Goal: Task Accomplishment & Management: Manage account settings

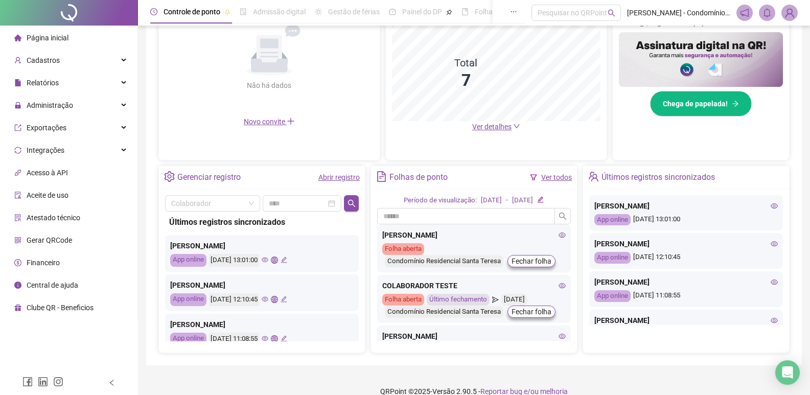
scroll to position [270, 0]
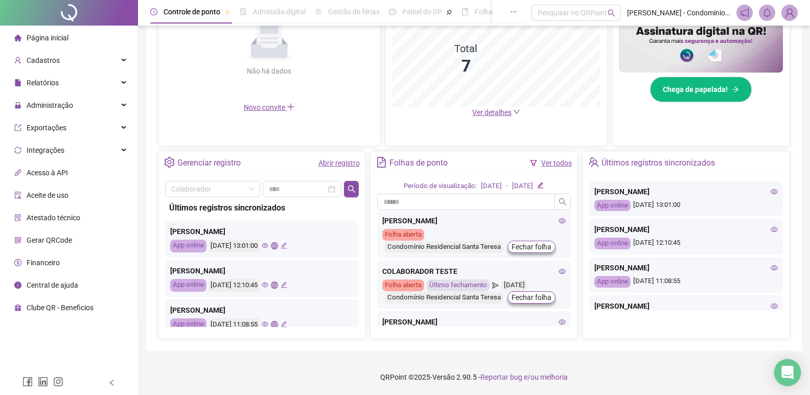
click at [791, 371] on icon "Open Intercom Messenger" at bounding box center [787, 372] width 12 height 13
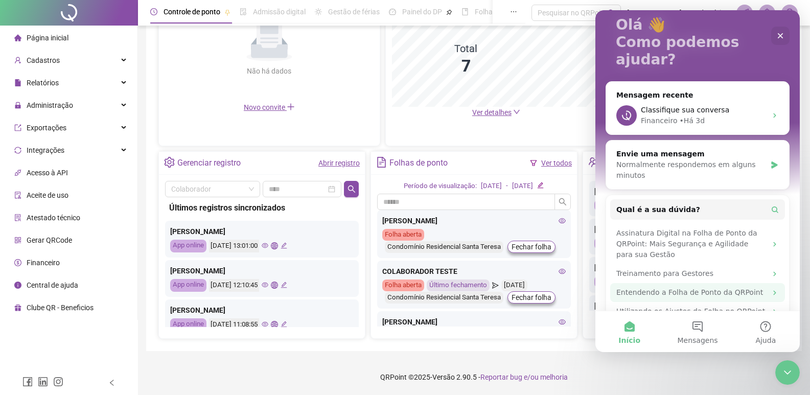
scroll to position [69, 0]
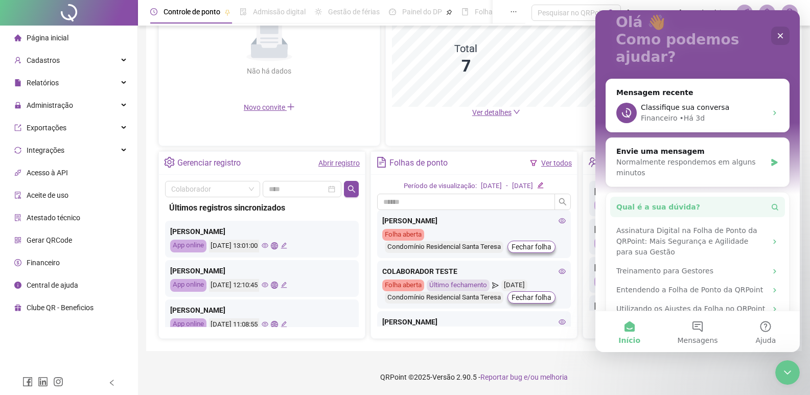
click at [716, 197] on button "Qual é a sua dúvida?" at bounding box center [697, 207] width 175 height 20
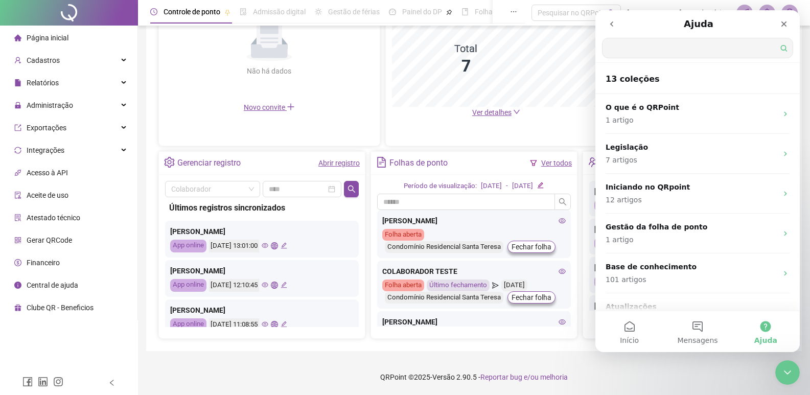
scroll to position [0, 0]
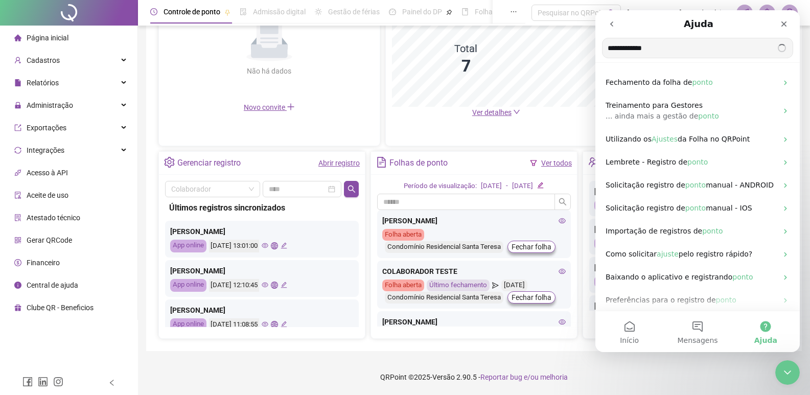
type input "**********"
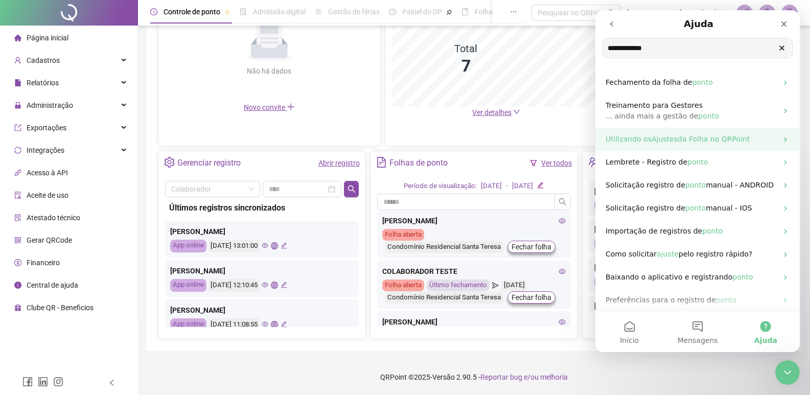
click at [716, 142] on span "da Folha no QRPoint" at bounding box center [714, 139] width 72 height 8
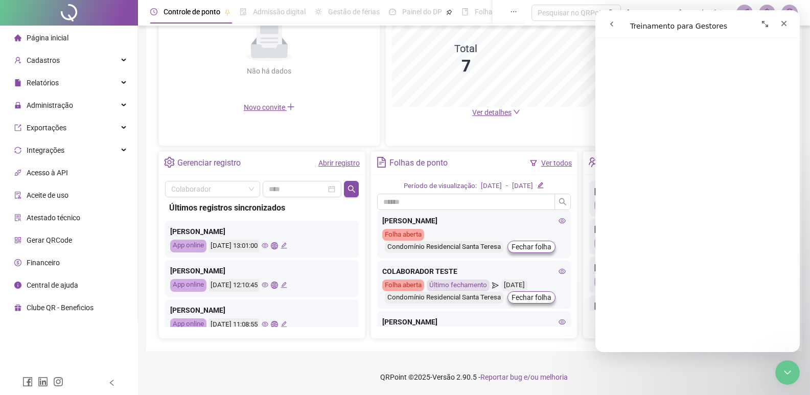
scroll to position [1530, 0]
click at [786, 370] on icon "Encerramento do Messenger da Intercom" at bounding box center [786, 371] width 12 height 12
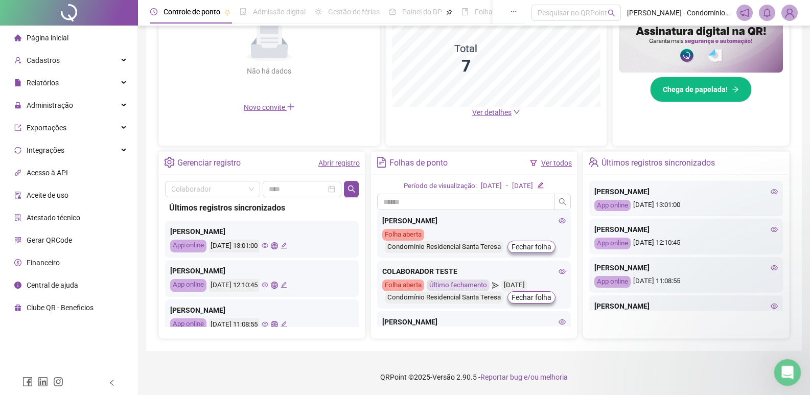
scroll to position [0, 0]
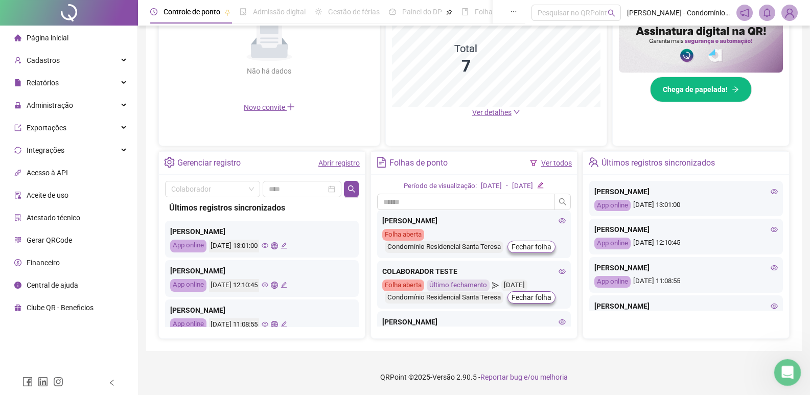
click at [778, 359] on div "Abertura do Messenger da Intercom" at bounding box center [786, 371] width 34 height 34
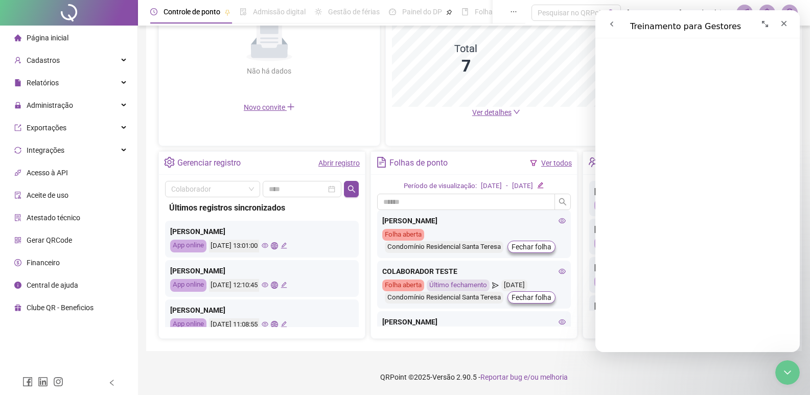
scroll to position [2143, 0]
drag, startPoint x: 796, startPoint y: 67, endPoint x: 612, endPoint y: 19, distance: 190.8
click at [604, 333] on span "😞" at bounding box center [599, 338] width 9 height 10
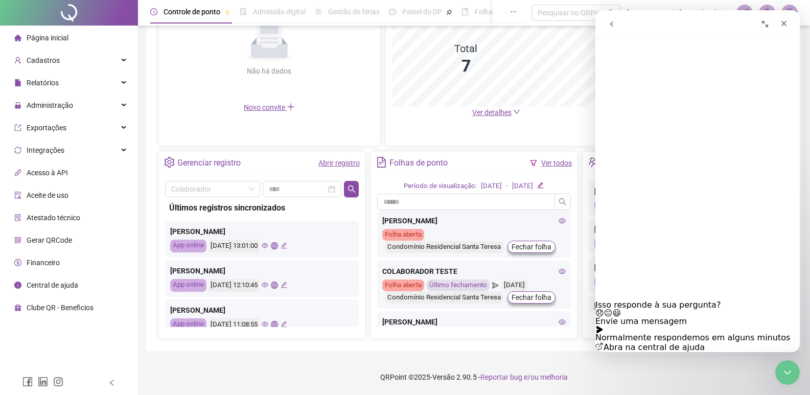
scroll to position [2214, 0]
click at [687, 317] on button "Envie uma mensagem" at bounding box center [640, 325] width 91 height 16
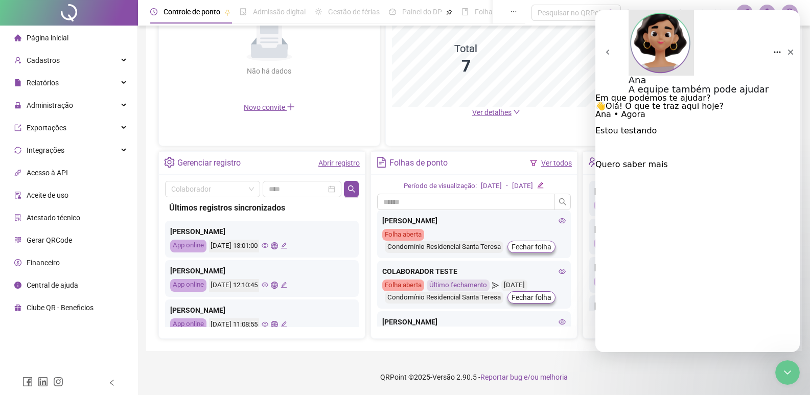
click at [582, 127] on button "Já sou cliente" at bounding box center [554, 123] width 55 height 8
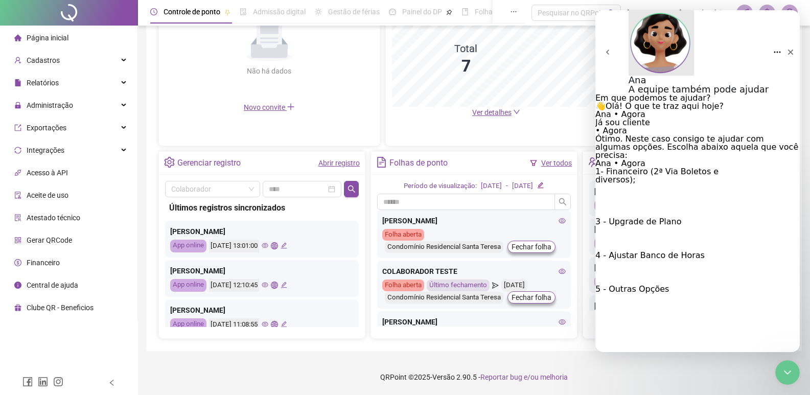
click at [705, 260] on button "4 - Ajustar Banco de Horas" at bounding box center [649, 255] width 109 height 8
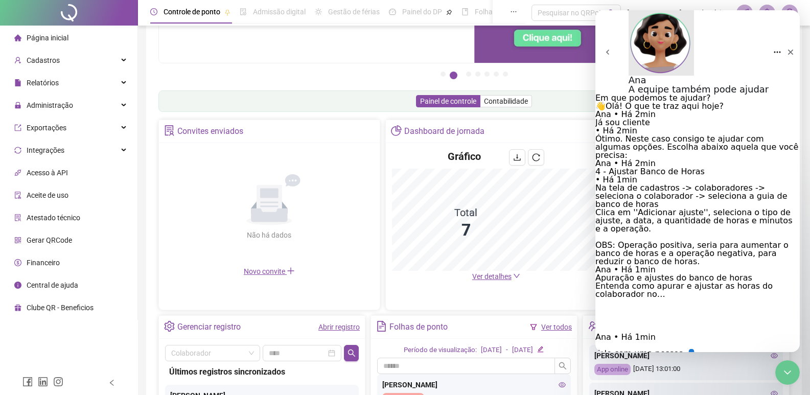
scroll to position [66, 0]
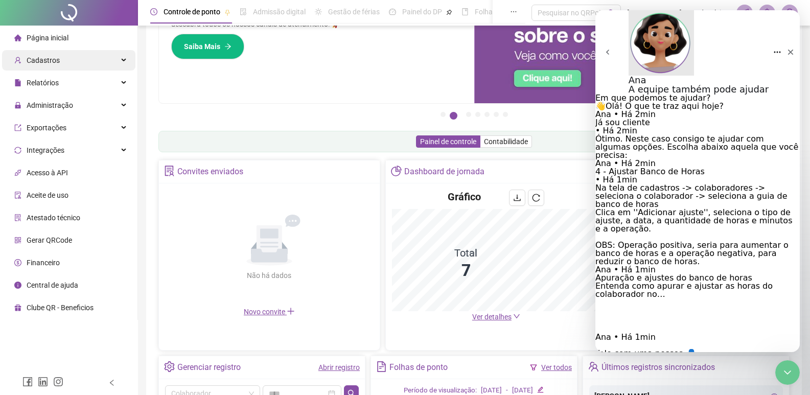
click at [33, 63] on span "Cadastros" at bounding box center [43, 60] width 33 height 8
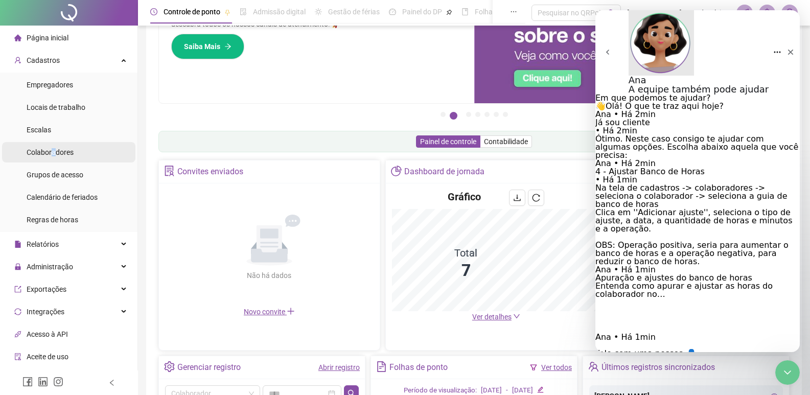
click at [53, 151] on span "Colaboradores" at bounding box center [50, 152] width 47 height 8
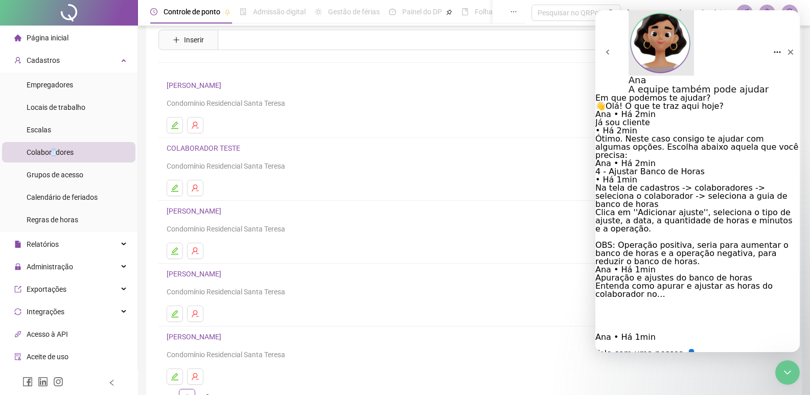
scroll to position [51, 0]
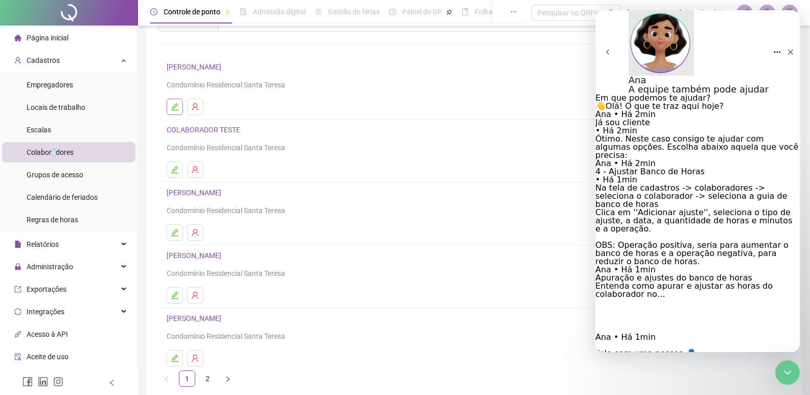
click at [173, 107] on icon "edit" at bounding box center [174, 106] width 7 height 7
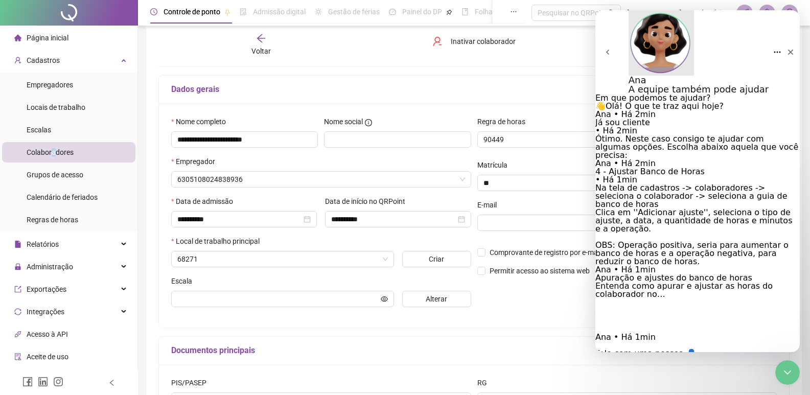
scroll to position [56, 0]
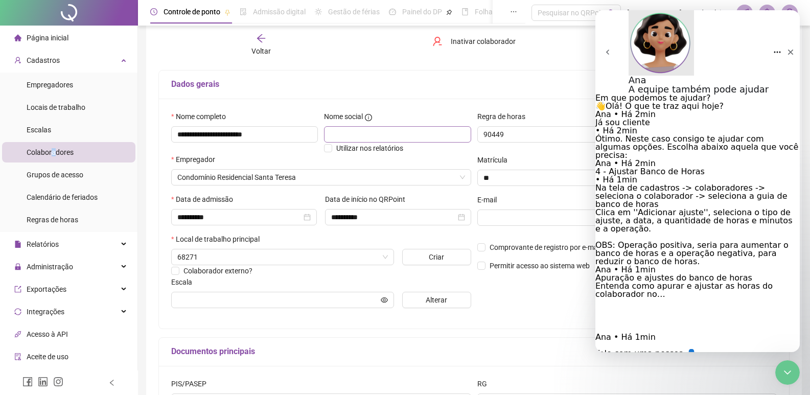
type input "**********"
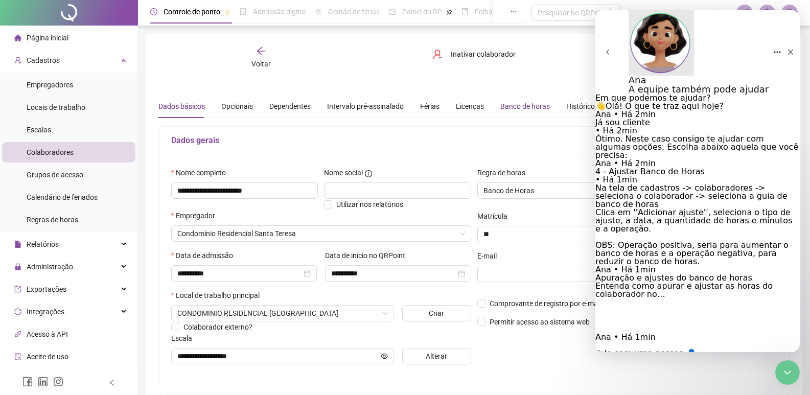
click at [515, 105] on div "Banco de horas" at bounding box center [525, 106] width 50 height 11
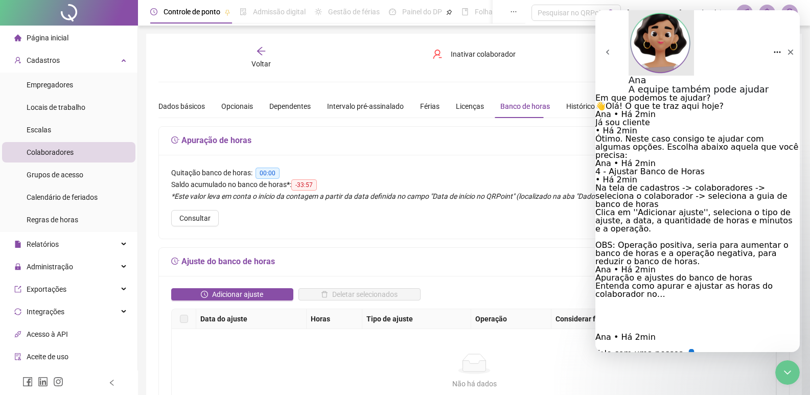
click at [773, 43] on button "Início" at bounding box center [777, 52] width 8 height 18
click at [719, 76] on div "Ana A equipe também pode ajudar" at bounding box center [699, 85] width 141 height 18
click at [350, 216] on div "Quitação banco de horas: 00:00 Saldo acumulado no banco de horas * : -33:57 *Es…" at bounding box center [474, 197] width 630 height 84
click at [534, 263] on h5 "Ajuste do banco de horas" at bounding box center [474, 262] width 606 height 12
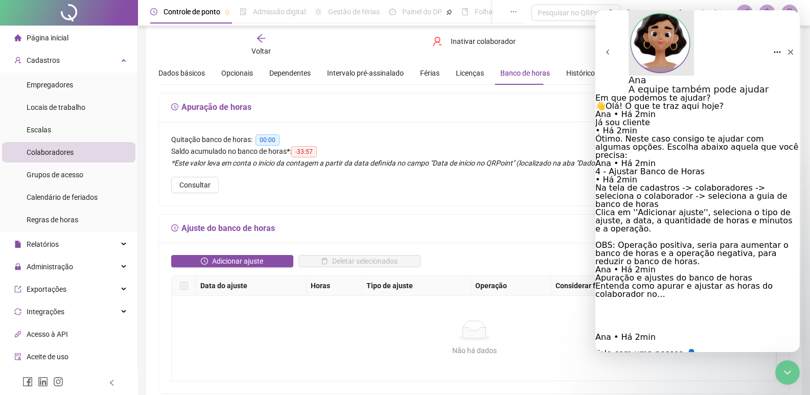
scroll to position [51, 0]
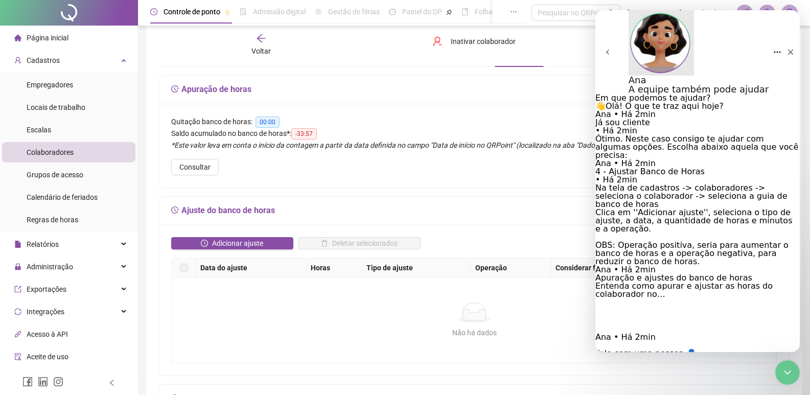
click at [305, 132] on span "-33:57" at bounding box center [304, 133] width 26 height 11
click at [305, 130] on span "-33:57" at bounding box center [304, 133] width 26 height 11
click at [267, 241] on button "Adicionar ajuste" at bounding box center [232, 243] width 122 height 12
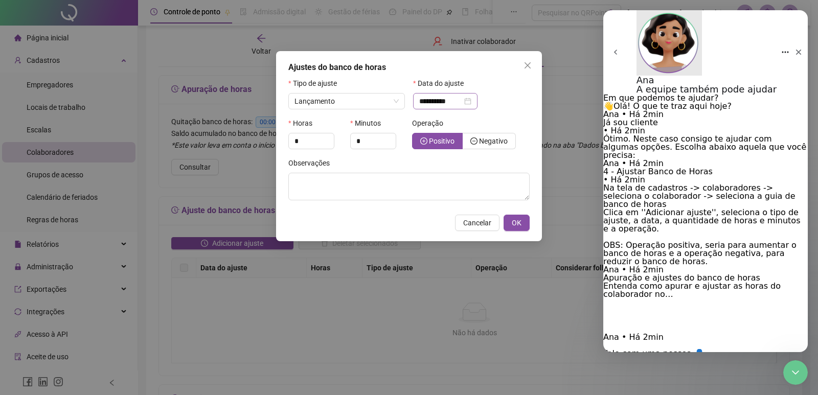
click at [477, 103] on div "**********" at bounding box center [445, 101] width 64 height 16
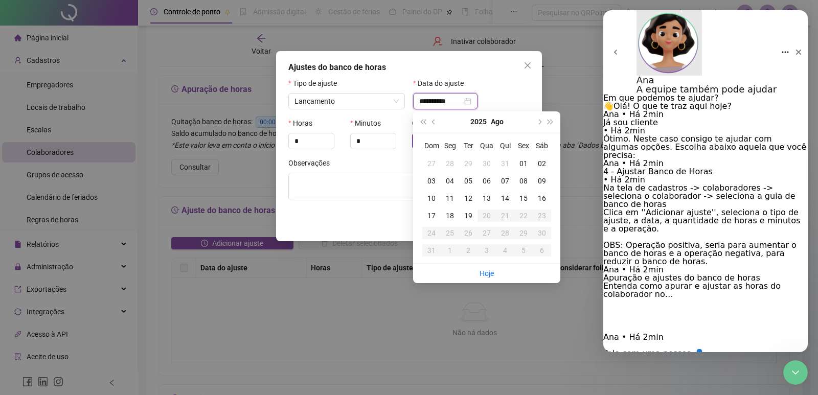
click at [477, 103] on div "**********" at bounding box center [445, 101] width 64 height 16
click at [471, 101] on div "**********" at bounding box center [445, 101] width 52 height 11
click at [380, 165] on div "Observações" at bounding box center [408, 164] width 241 height 15
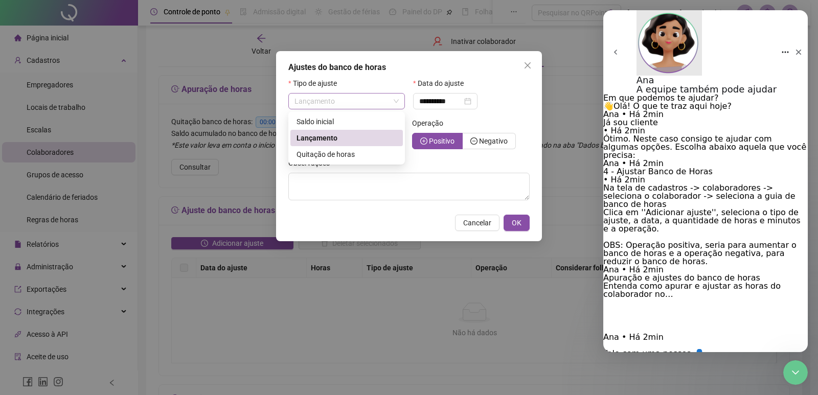
click at [397, 106] on span "Lançamento" at bounding box center [346, 101] width 104 height 15
click at [357, 154] on div "Quitação de horas" at bounding box center [346, 154] width 100 height 11
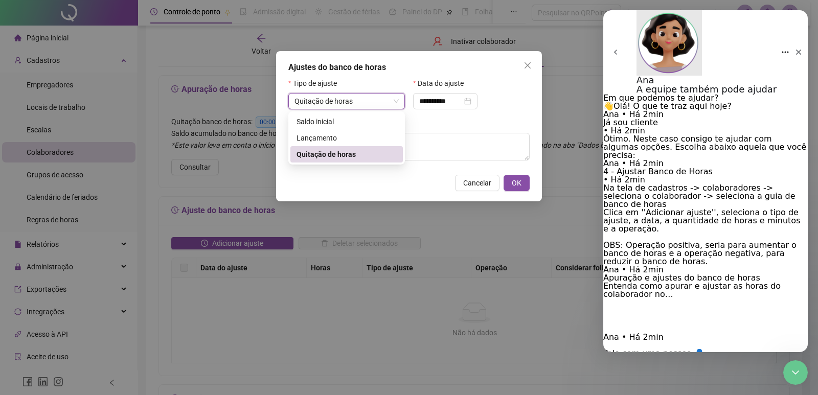
type input "**********"
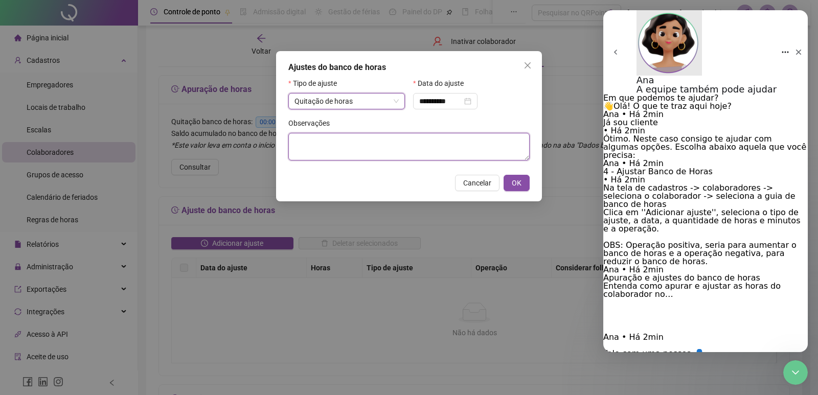
click at [438, 150] on textarea at bounding box center [408, 147] width 241 height 28
type textarea "**********"
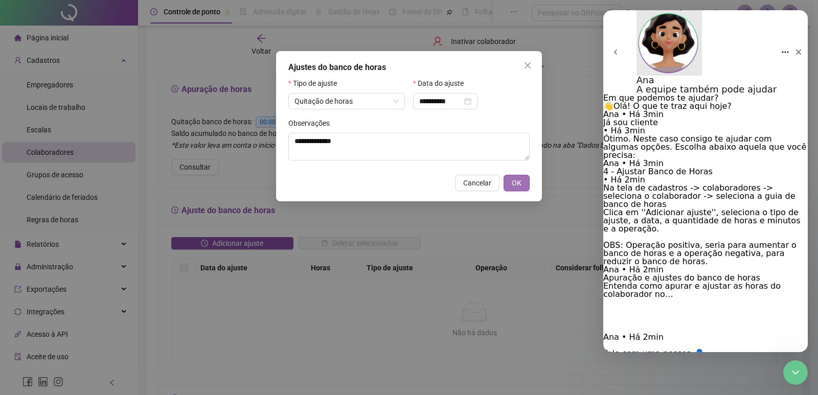
click at [522, 179] on button "OK" at bounding box center [516, 183] width 26 height 16
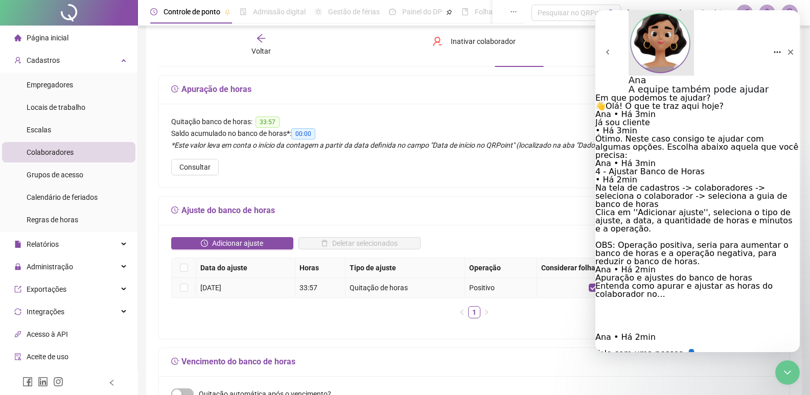
click at [192, 284] on td at bounding box center [184, 288] width 25 height 20
click at [536, 335] on div "Adicionar ajuste Deletar selecionados Data do ajuste Horas Tipo de ajuste Opera…" at bounding box center [474, 282] width 630 height 114
click at [784, 374] on icon "Encerramento do Messenger da Intercom" at bounding box center [786, 371] width 12 height 12
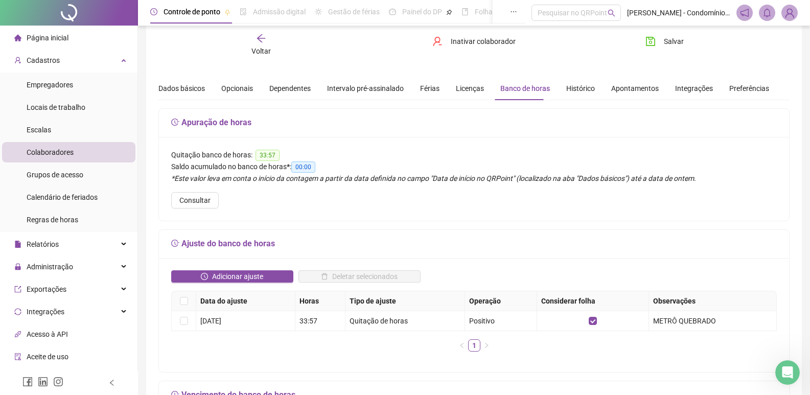
scroll to position [0, 0]
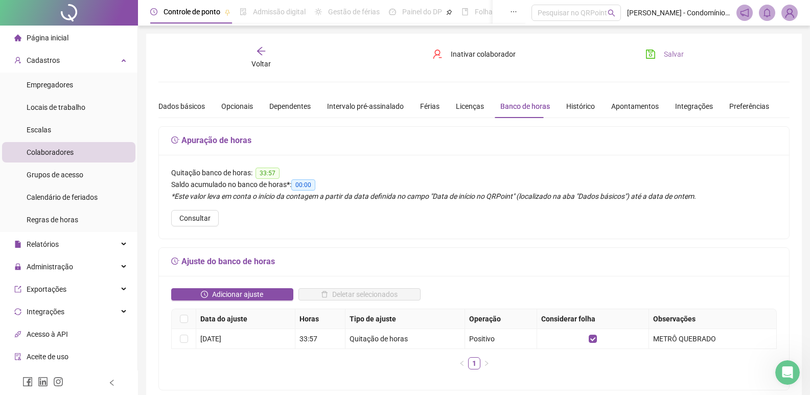
click at [674, 57] on span "Salvar" at bounding box center [674, 54] width 20 height 11
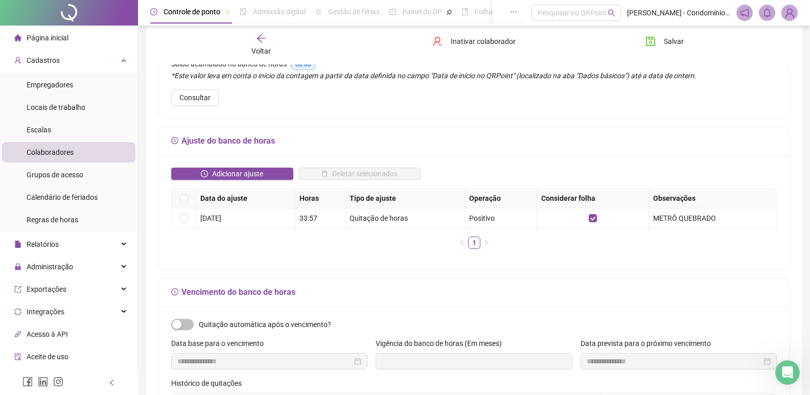
scroll to position [102, 0]
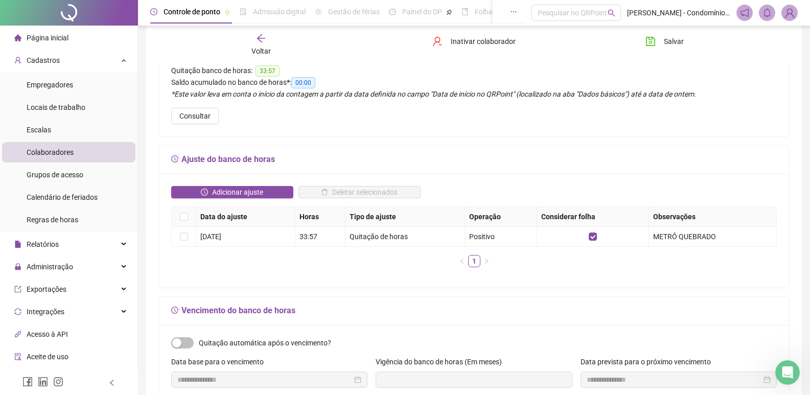
click at [59, 159] on div "Colaboradores" at bounding box center [50, 152] width 47 height 20
click at [43, 131] on span "Escalas" at bounding box center [39, 130] width 25 height 8
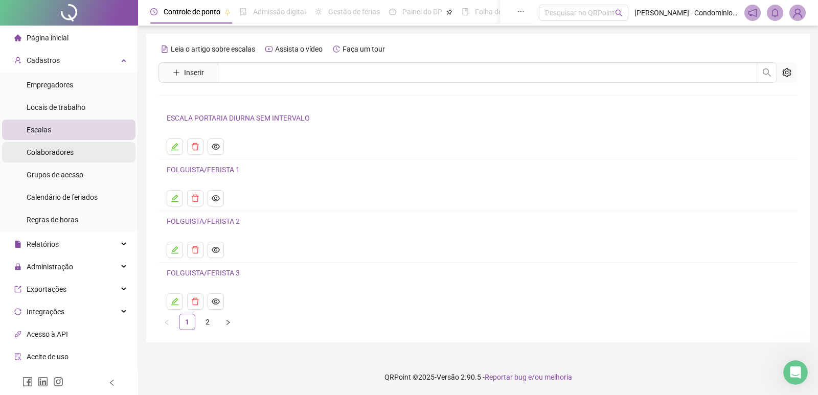
click at [59, 154] on span "Colaboradores" at bounding box center [50, 152] width 47 height 8
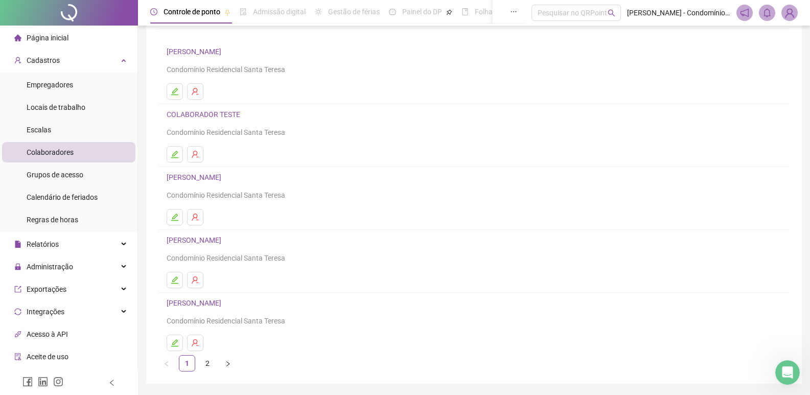
scroll to position [48, 0]
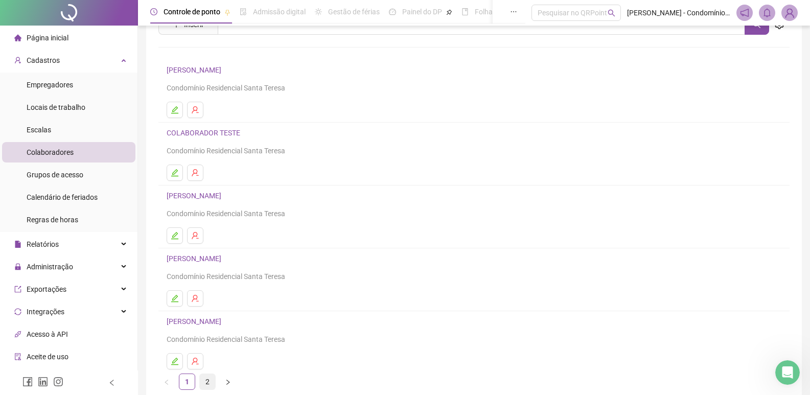
click at [209, 377] on link "2" at bounding box center [207, 381] width 15 height 15
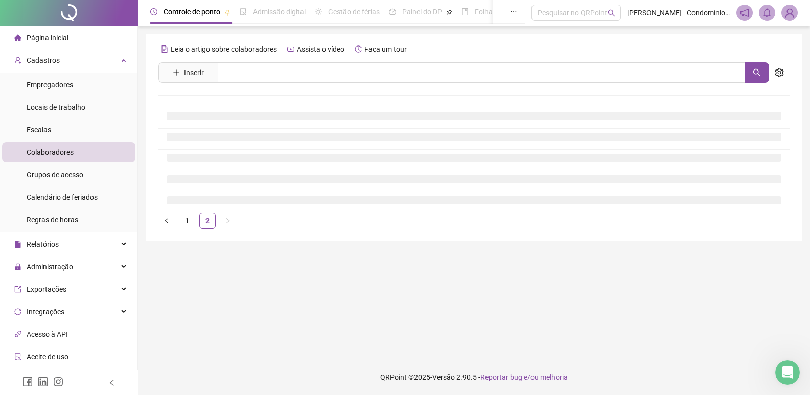
scroll to position [0, 0]
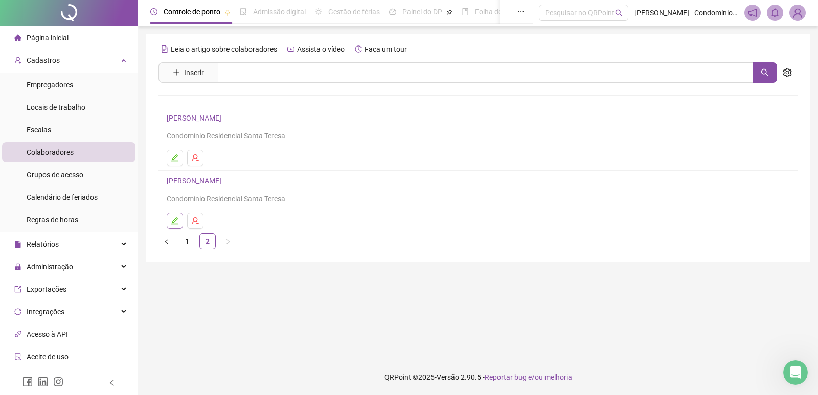
click at [177, 218] on icon "edit" at bounding box center [174, 220] width 7 height 7
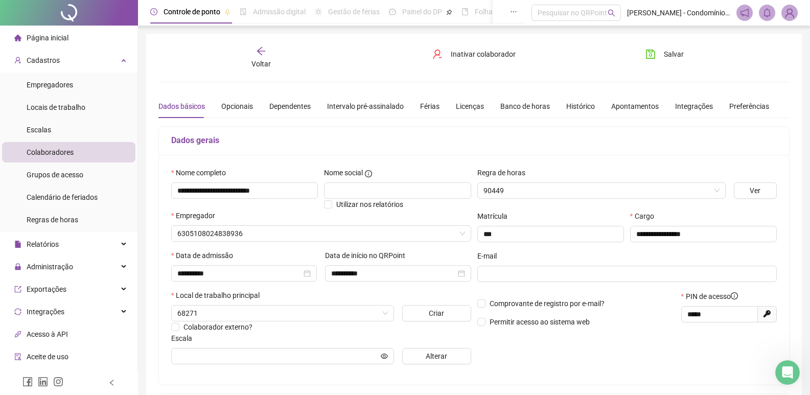
type input "**********"
click at [508, 109] on div "Banco de horas" at bounding box center [525, 106] width 50 height 11
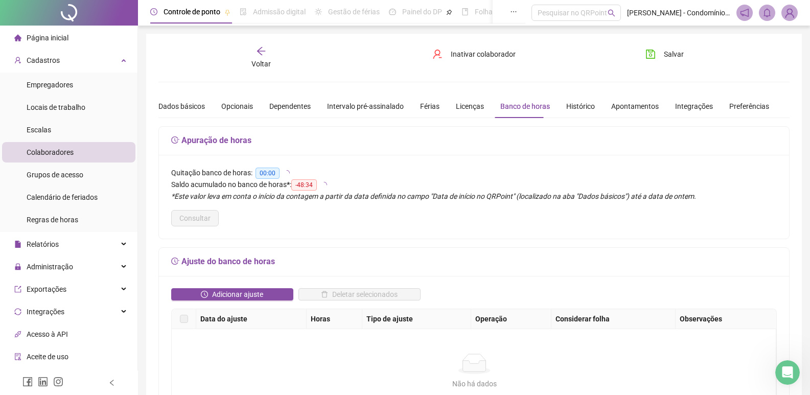
scroll to position [101, 0]
click at [305, 184] on span "-48:34" at bounding box center [304, 184] width 26 height 11
click at [54, 65] on span "Cadastros" at bounding box center [36, 60] width 45 height 20
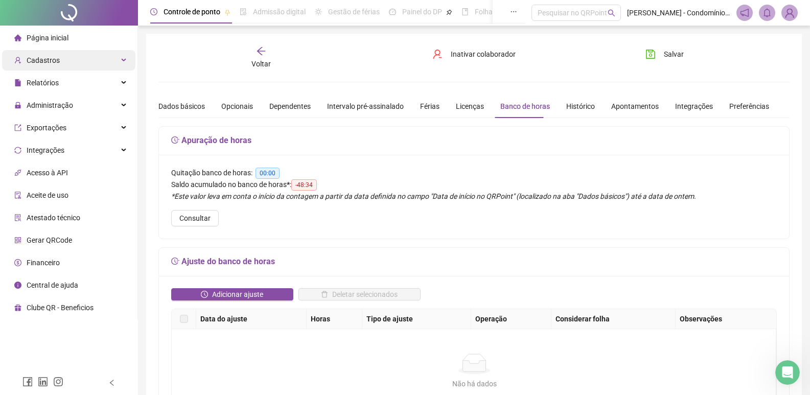
click at [57, 60] on span "Cadastros" at bounding box center [43, 60] width 33 height 8
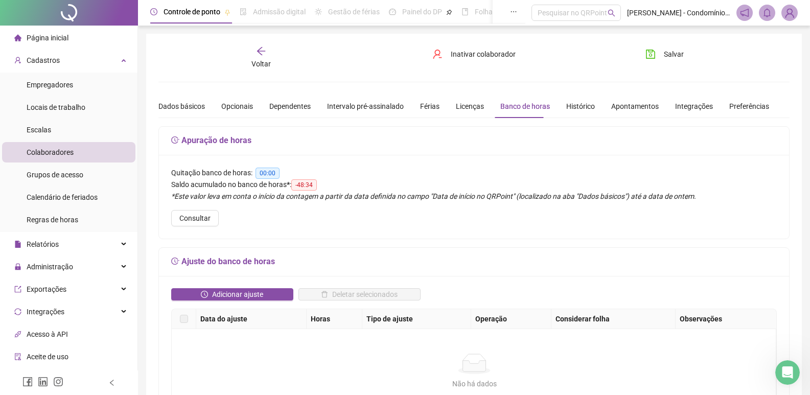
click at [60, 151] on span "Colaboradores" at bounding box center [50, 152] width 47 height 8
click at [527, 107] on div "Banco de horas" at bounding box center [525, 106] width 50 height 11
click at [245, 52] on div "Voltar" at bounding box center [261, 58] width 99 height 24
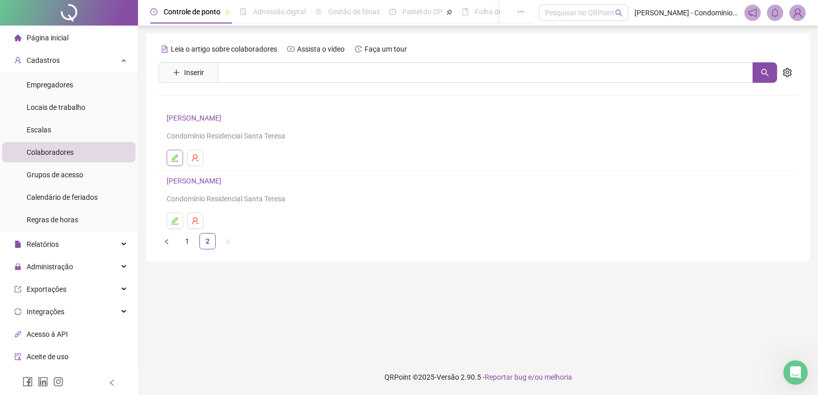
click at [176, 159] on icon "edit" at bounding box center [175, 158] width 8 height 8
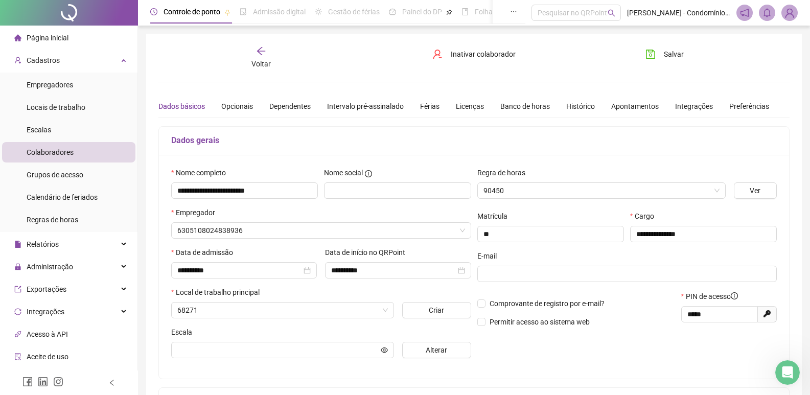
type input "**********"
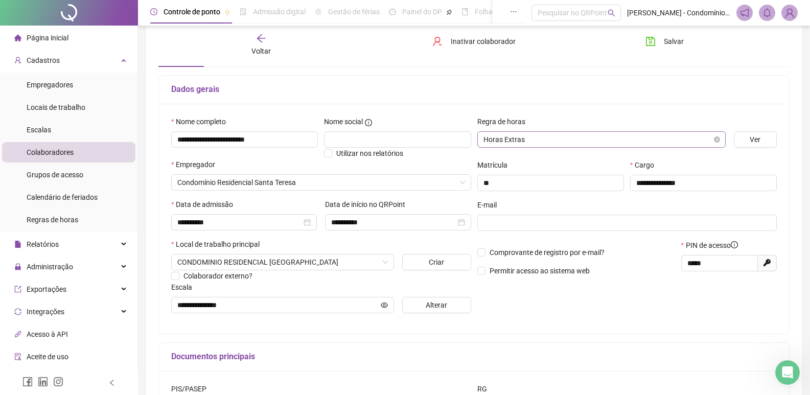
scroll to position [0, 0]
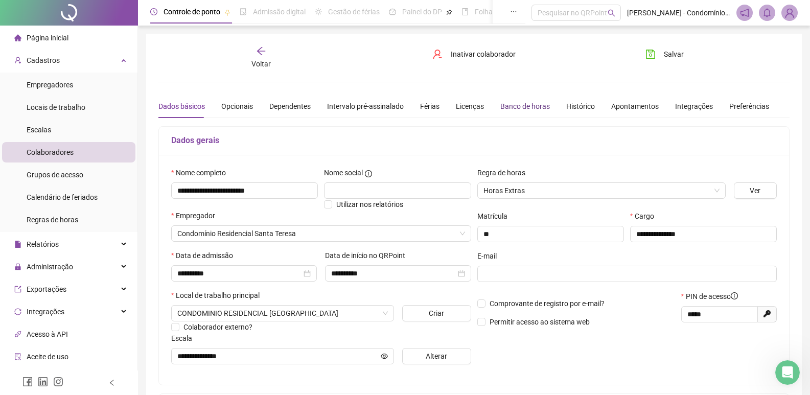
click at [535, 103] on div "Banco de horas" at bounding box center [525, 106] width 50 height 11
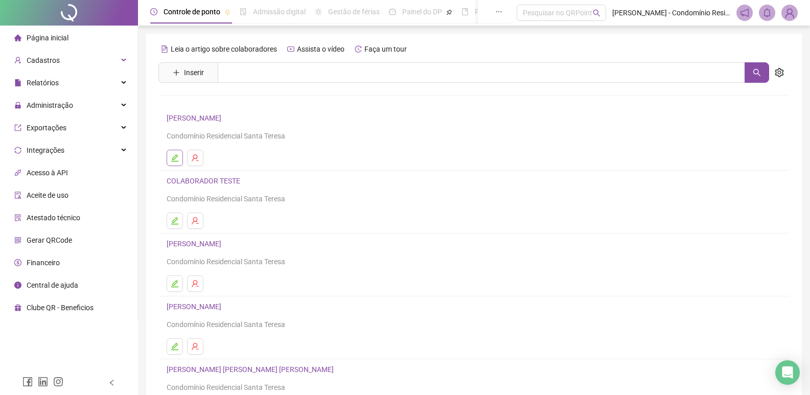
click at [175, 156] on icon "edit" at bounding box center [175, 158] width 8 height 8
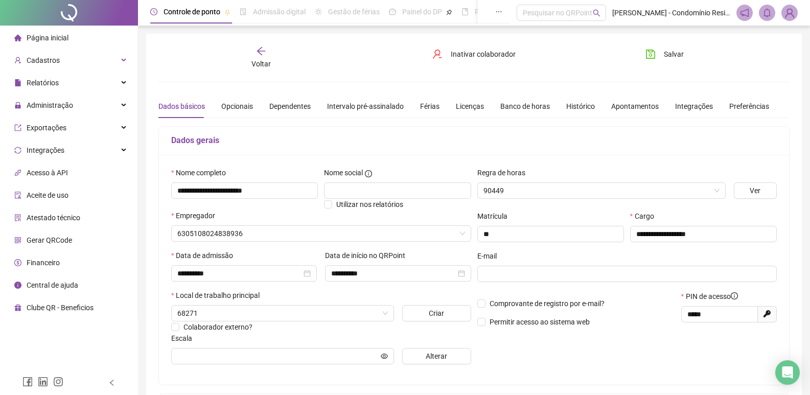
type input "**********"
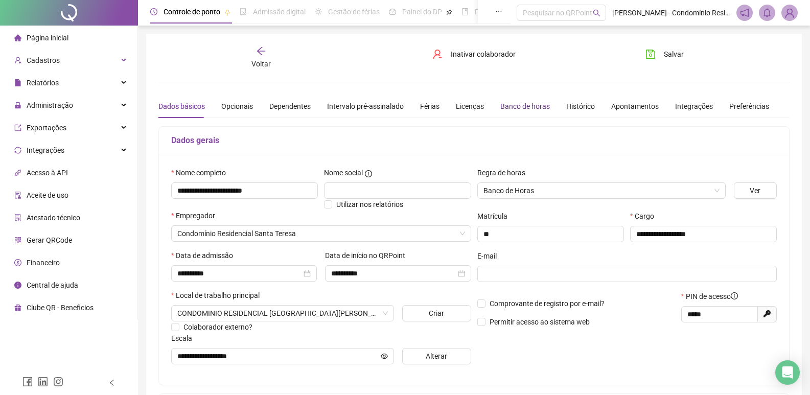
click at [523, 104] on div "Banco de horas" at bounding box center [525, 106] width 50 height 11
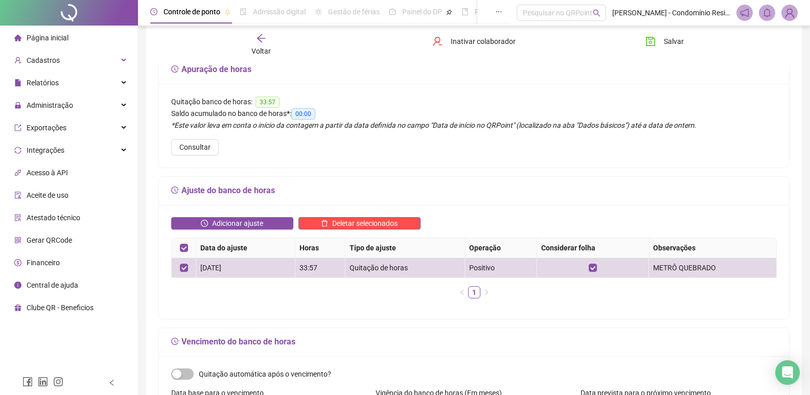
scroll to position [102, 0]
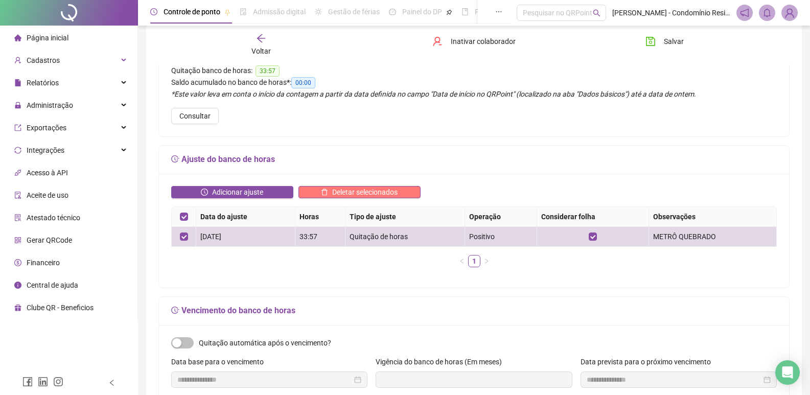
click at [375, 191] on span "Deletar selecionados" at bounding box center [364, 192] width 65 height 11
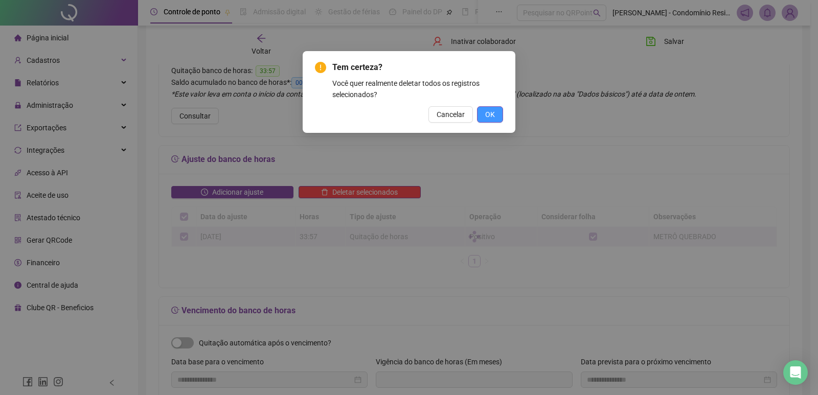
click at [482, 116] on button "OK" at bounding box center [490, 114] width 26 height 16
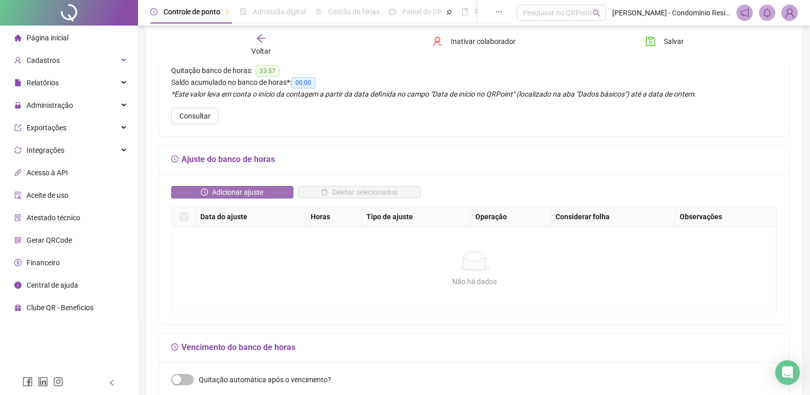
click at [236, 190] on span "Adicionar ajuste" at bounding box center [237, 192] width 51 height 11
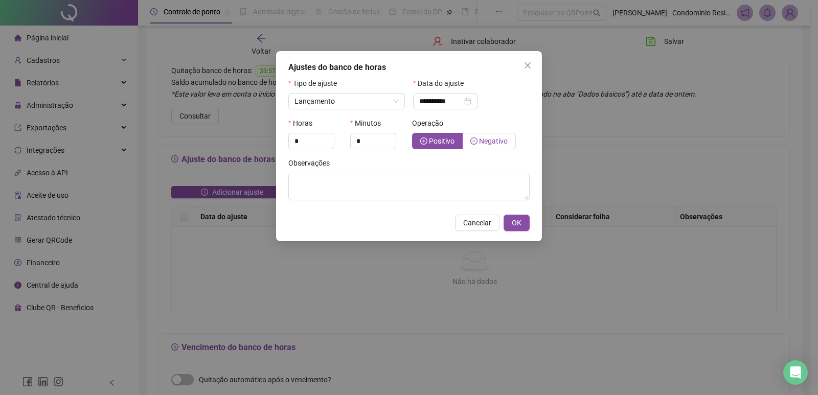
click at [500, 141] on span "Negativo" at bounding box center [493, 141] width 29 height 8
click at [447, 137] on span "Positivo" at bounding box center [442, 141] width 26 height 8
click at [309, 144] on input "*" at bounding box center [311, 140] width 45 height 15
click at [327, 137] on icon "up" at bounding box center [329, 138] width 4 height 4
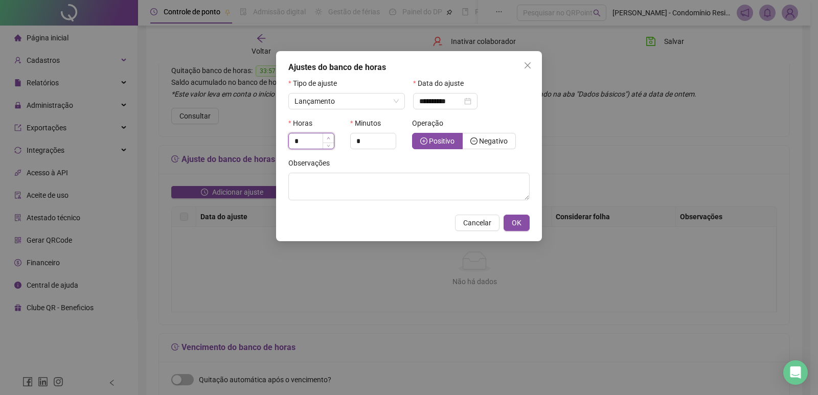
click at [327, 137] on icon "up" at bounding box center [329, 138] width 4 height 4
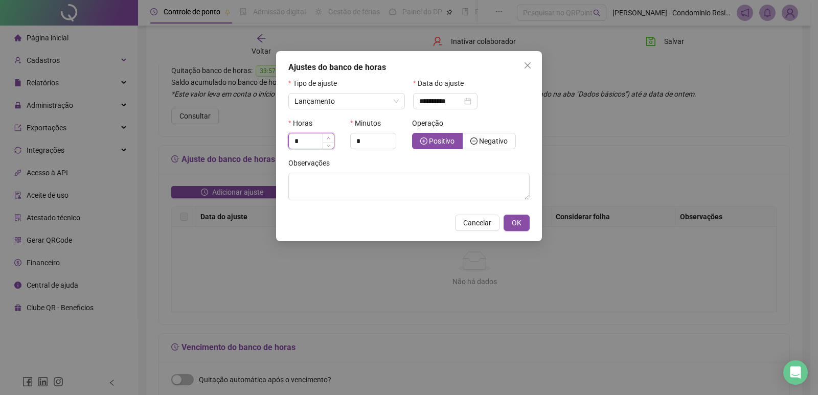
click at [327, 137] on icon "up" at bounding box center [329, 138] width 4 height 4
click at [326, 138] on span "Increase Value" at bounding box center [327, 137] width 11 height 9
click at [330, 146] on icon "down" at bounding box center [329, 145] width 4 height 4
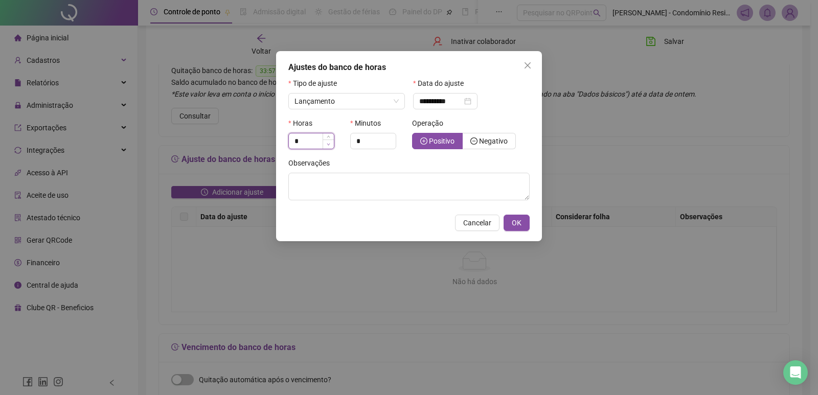
click at [330, 146] on icon "down" at bounding box center [329, 145] width 4 height 4
type input "*"
click at [330, 146] on icon "down" at bounding box center [329, 145] width 4 height 4
click at [471, 99] on div "**********" at bounding box center [445, 101] width 52 height 11
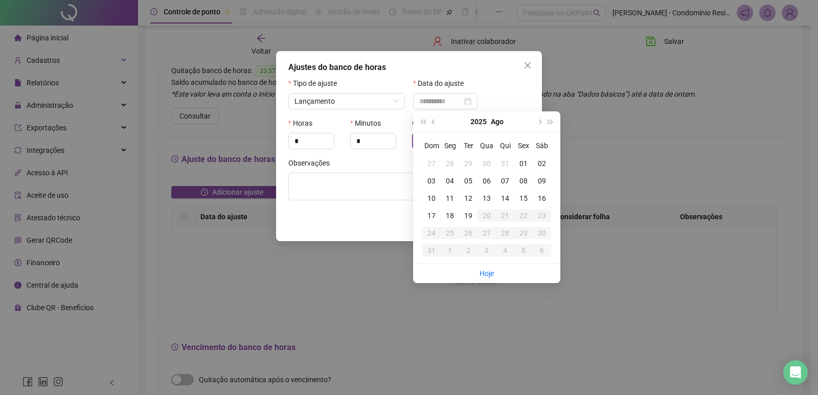
click at [540, 161] on div "02" at bounding box center [542, 163] width 18 height 11
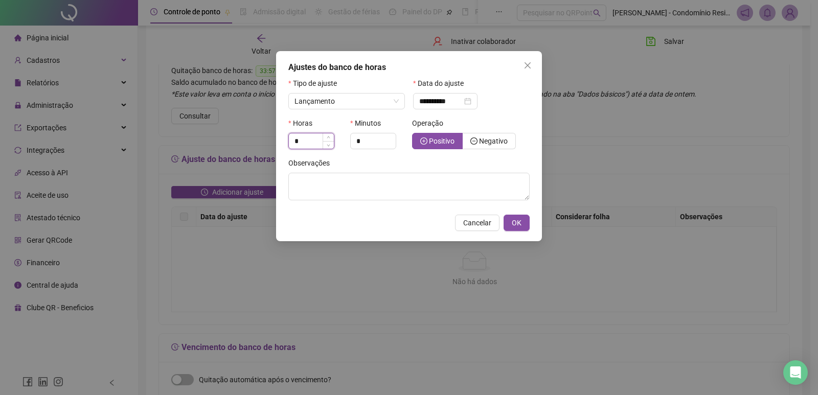
click at [302, 143] on input "*" at bounding box center [311, 140] width 45 height 15
drag, startPoint x: 302, startPoint y: 141, endPoint x: 276, endPoint y: 140, distance: 26.1
click at [276, 140] on div "**********" at bounding box center [409, 146] width 266 height 190
click at [471, 101] on div "**********" at bounding box center [445, 101] width 52 height 11
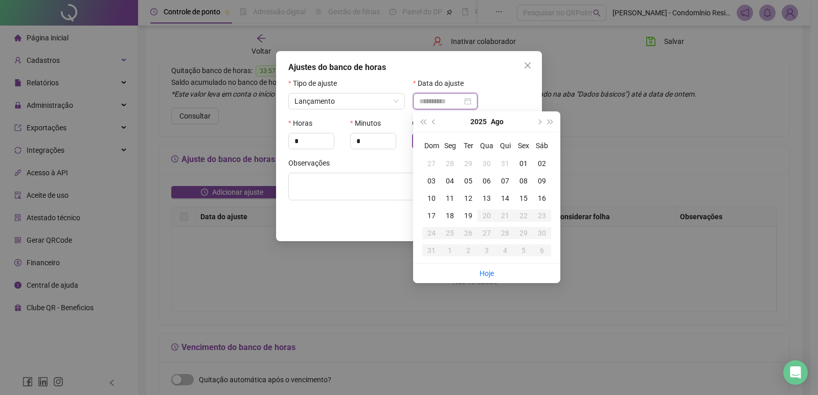
type input "**********"
click at [430, 178] on div "03" at bounding box center [431, 180] width 18 height 11
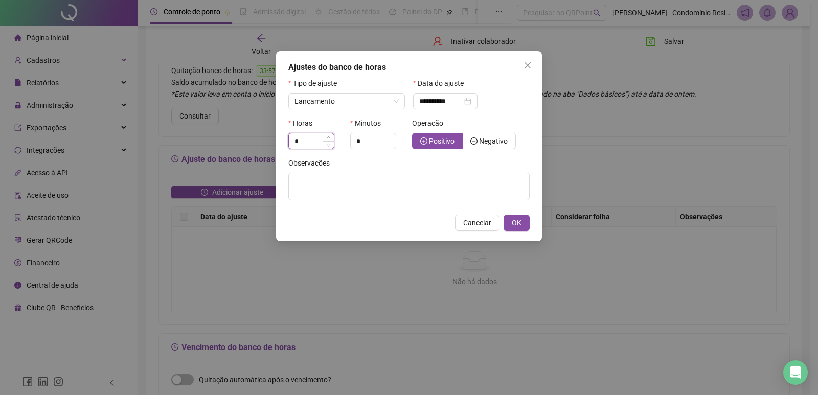
click at [319, 147] on input "*" at bounding box center [311, 140] width 45 height 15
type input "*"
click at [326, 145] on span "Decrease Value" at bounding box center [327, 144] width 11 height 9
click at [328, 132] on div "Horas" at bounding box center [316, 125] width 56 height 15
click at [317, 137] on input "*" at bounding box center [311, 140] width 45 height 15
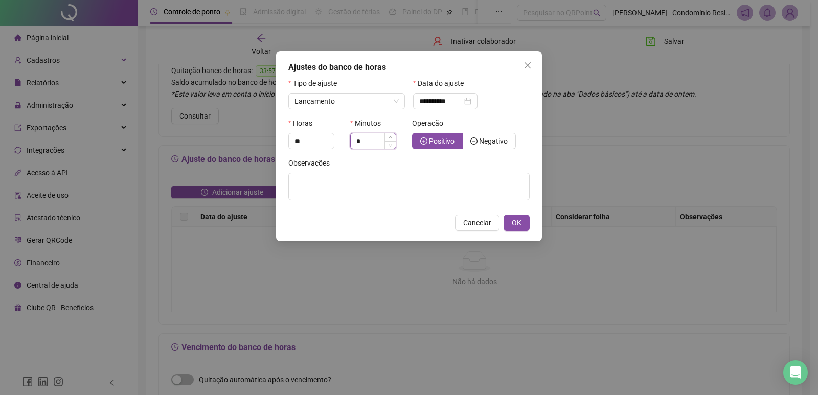
type input "*"
drag, startPoint x: 368, startPoint y: 139, endPoint x: 357, endPoint y: 140, distance: 11.3
click at [357, 140] on input "*" at bounding box center [373, 140] width 45 height 15
type input "**"
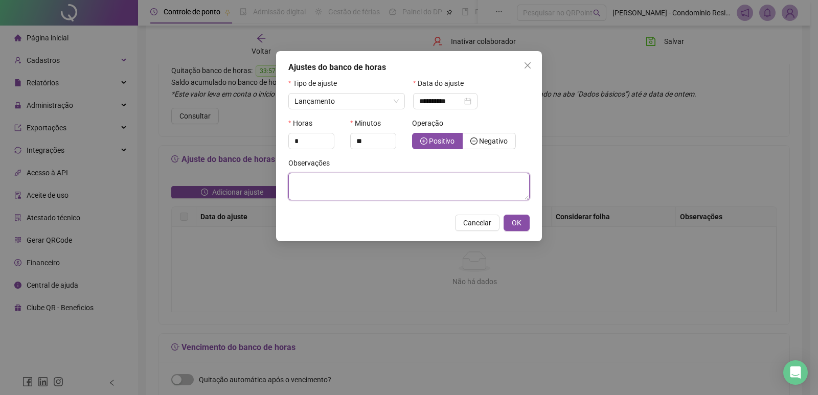
click at [389, 174] on textarea at bounding box center [408, 187] width 241 height 28
click at [396, 101] on span "Lançamento" at bounding box center [346, 101] width 104 height 15
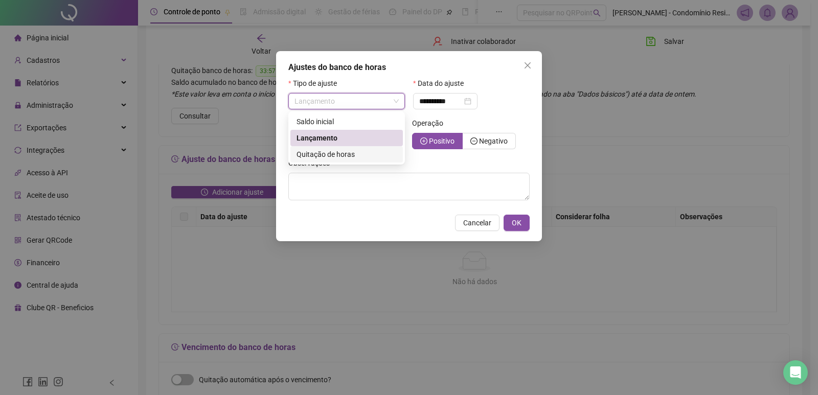
click at [337, 155] on span "Quitação de horas" at bounding box center [325, 154] width 58 height 8
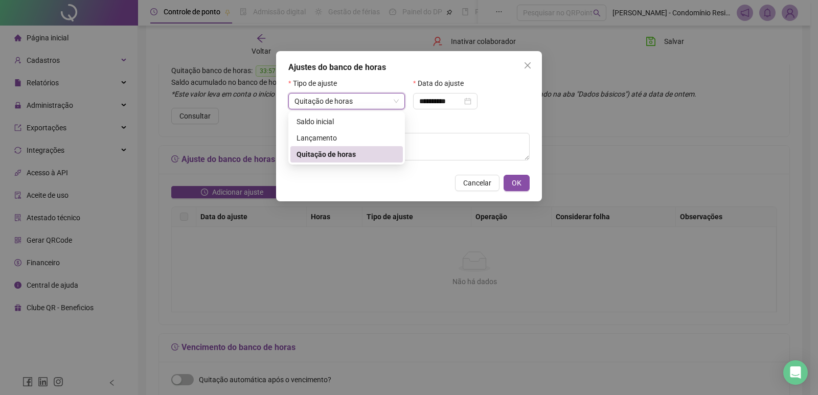
type input "**********"
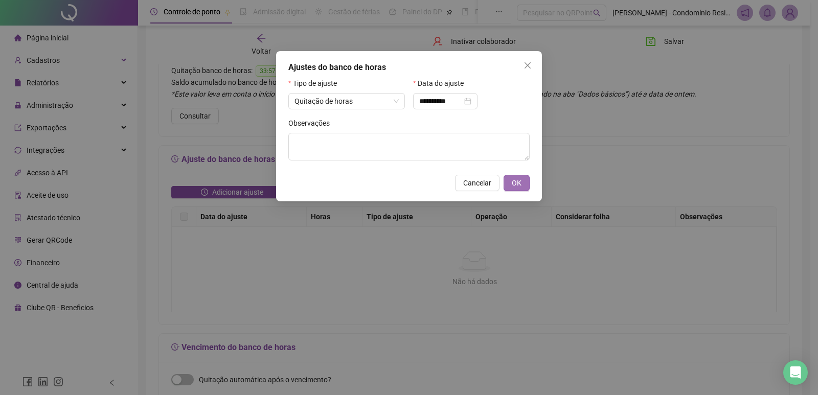
click at [519, 182] on span "OK" at bounding box center [517, 182] width 10 height 11
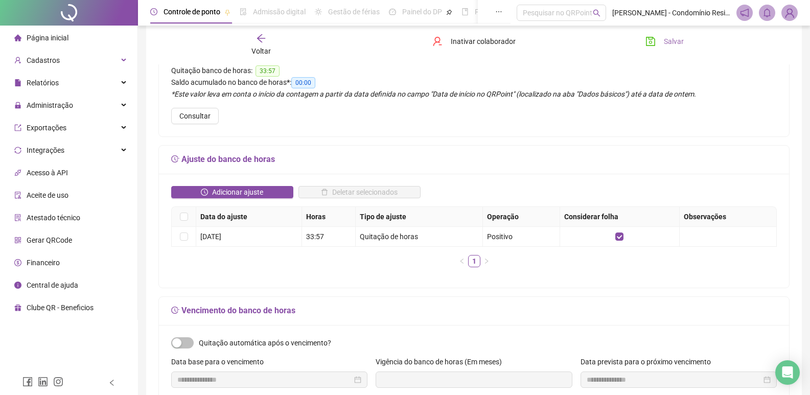
click at [661, 40] on button "Salvar" at bounding box center [665, 41] width 54 height 16
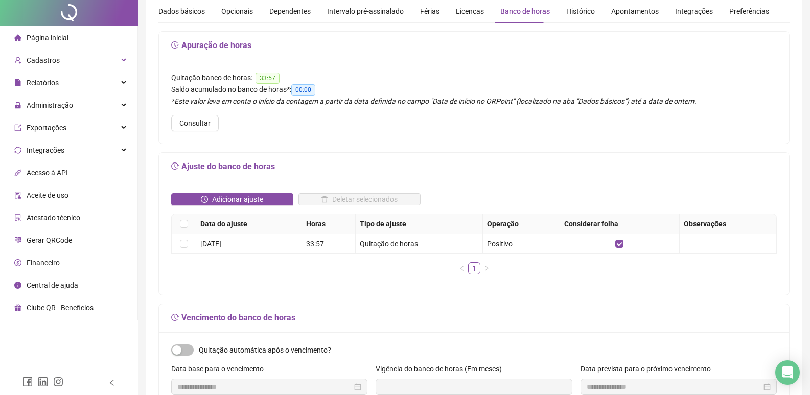
scroll to position [0, 0]
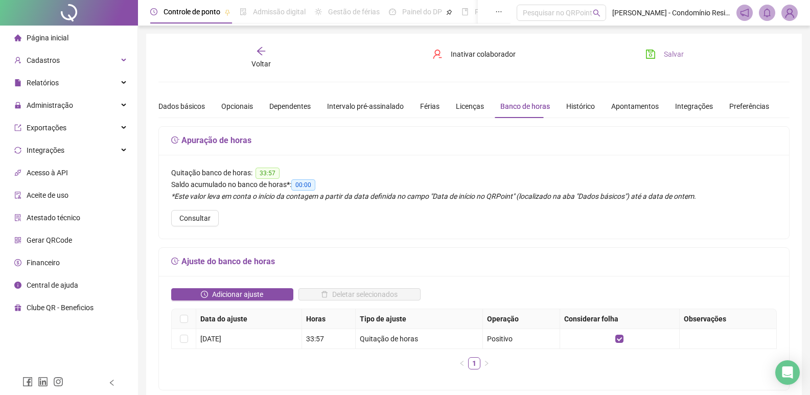
click at [679, 53] on span "Salvar" at bounding box center [674, 54] width 20 height 11
click at [83, 61] on div "Cadastros" at bounding box center [68, 60] width 133 height 20
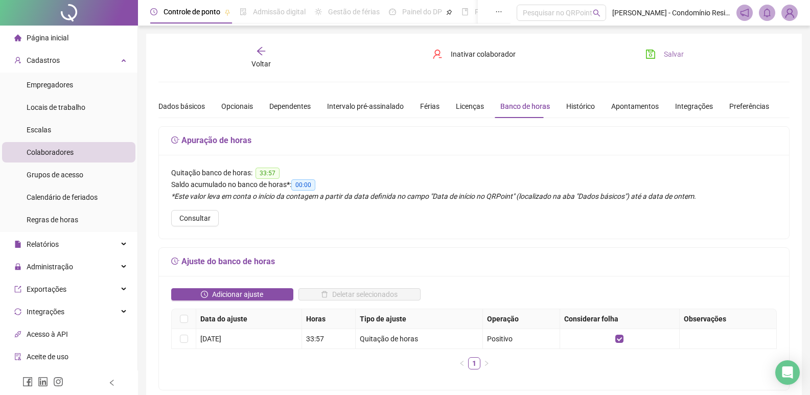
click at [667, 52] on span "Salvar" at bounding box center [674, 54] width 20 height 11
click at [54, 62] on span "Cadastros" at bounding box center [43, 60] width 33 height 8
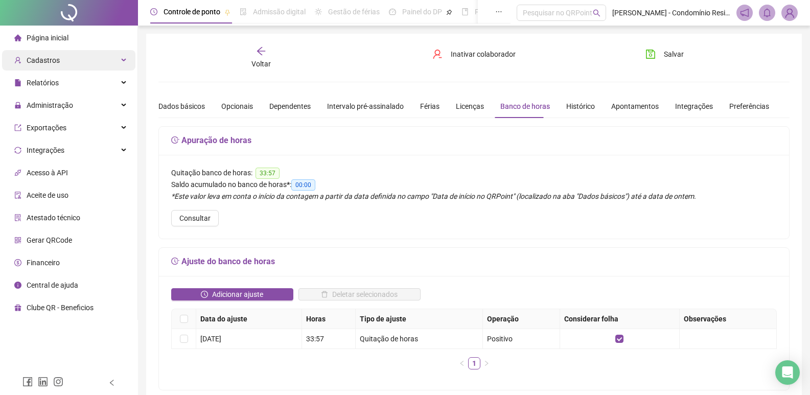
click at [56, 63] on span "Cadastros" at bounding box center [43, 60] width 33 height 8
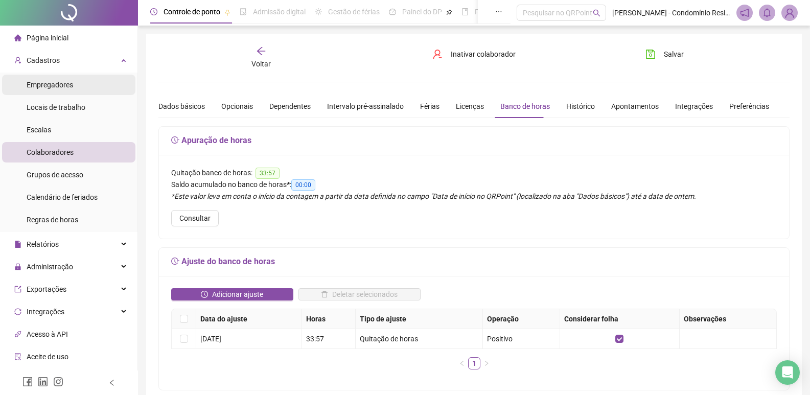
click at [72, 86] on span "Empregadores" at bounding box center [50, 85] width 47 height 8
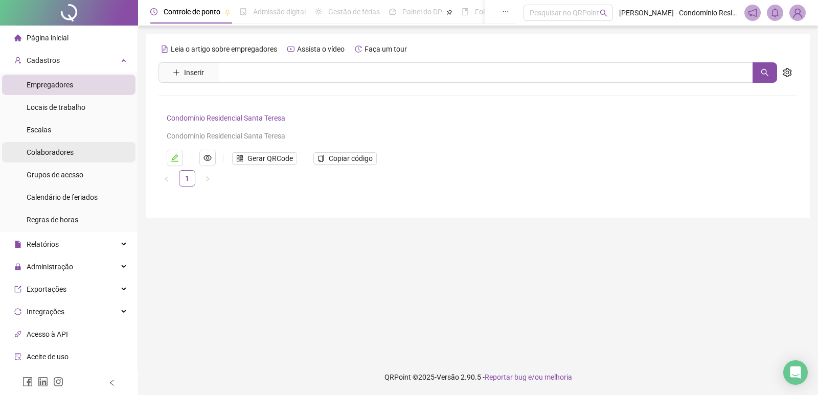
click at [80, 158] on li "Colaboradores" at bounding box center [68, 152] width 133 height 20
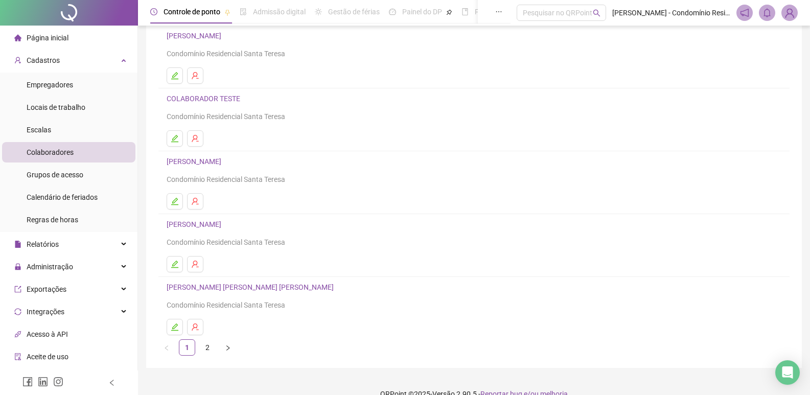
scroll to position [99, 0]
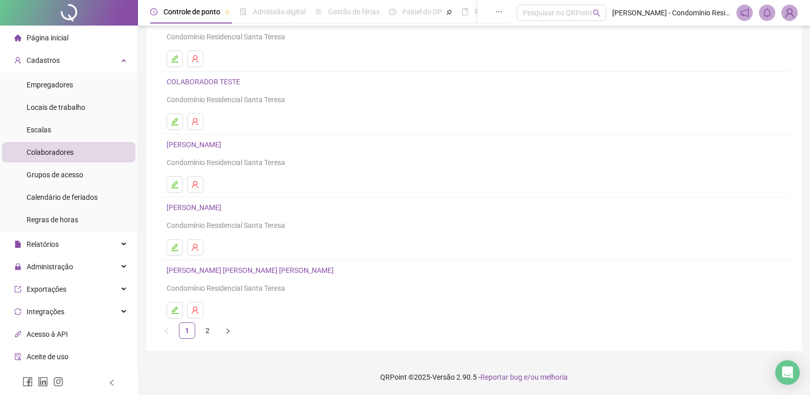
click at [211, 332] on link "2" at bounding box center [207, 330] width 15 height 15
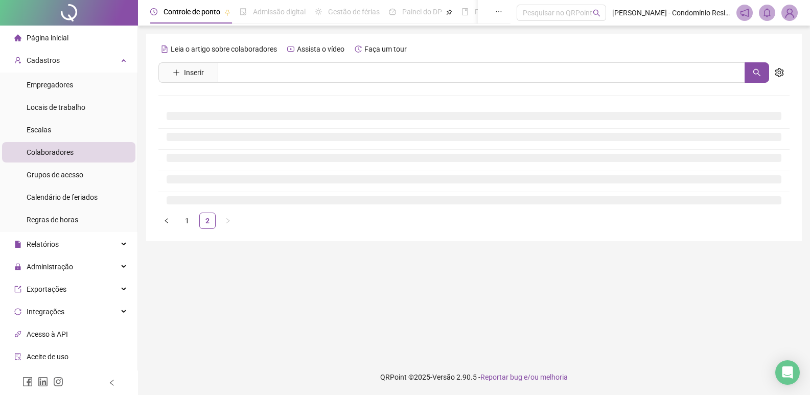
scroll to position [0, 0]
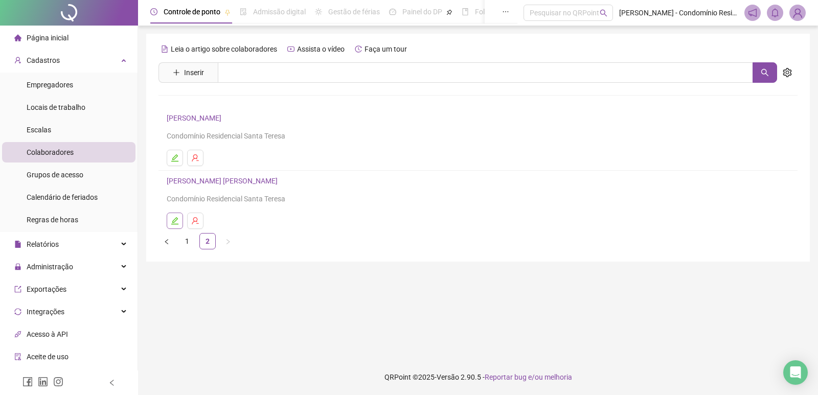
click at [171, 222] on icon "edit" at bounding box center [175, 221] width 8 height 8
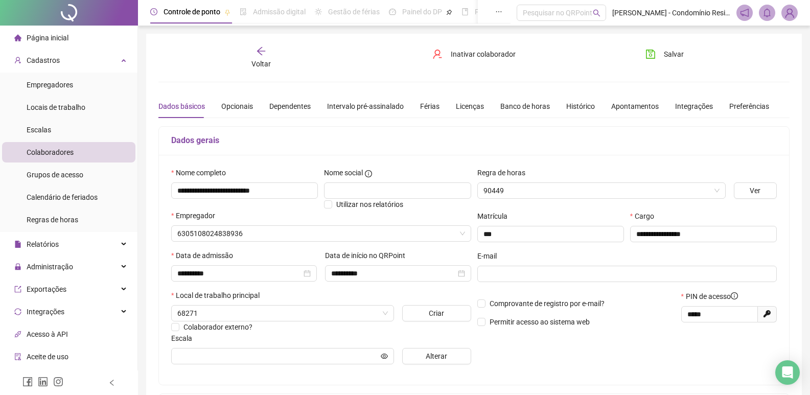
type input "**********"
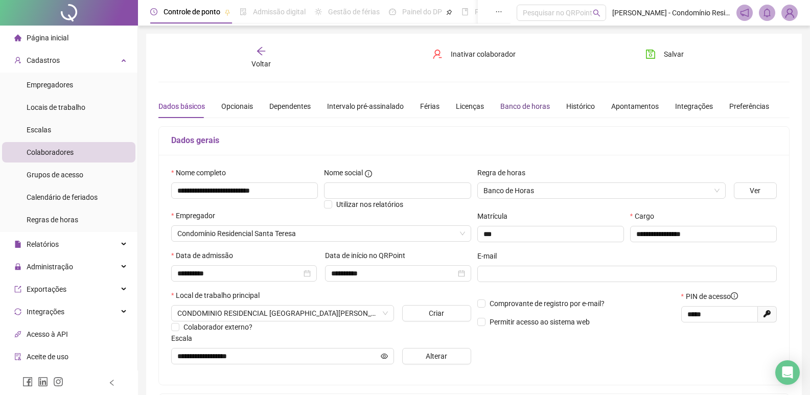
click at [536, 105] on div "Banco de horas" at bounding box center [525, 106] width 50 height 11
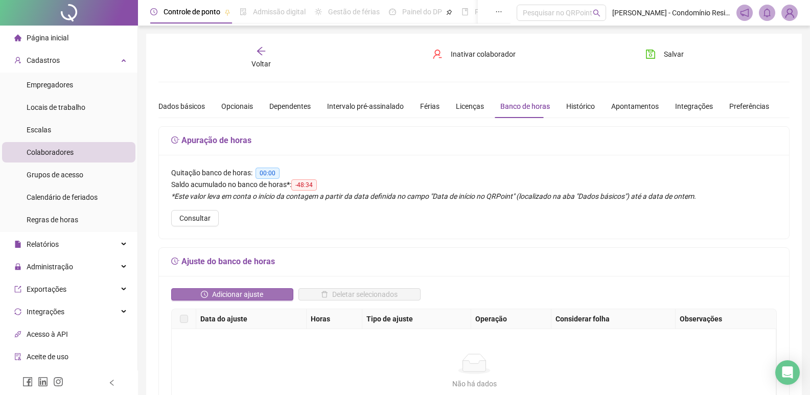
click at [254, 290] on span "Adicionar ajuste" at bounding box center [237, 294] width 51 height 11
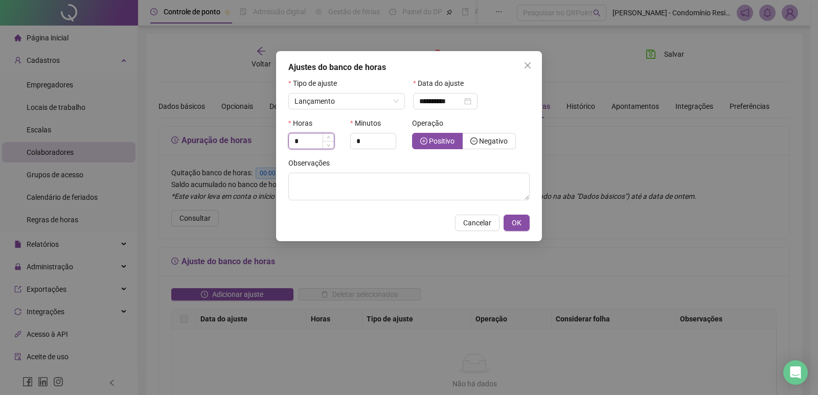
click at [313, 141] on input "*" at bounding box center [311, 140] width 45 height 15
click at [344, 105] on span "Lançamento" at bounding box center [346, 101] width 104 height 15
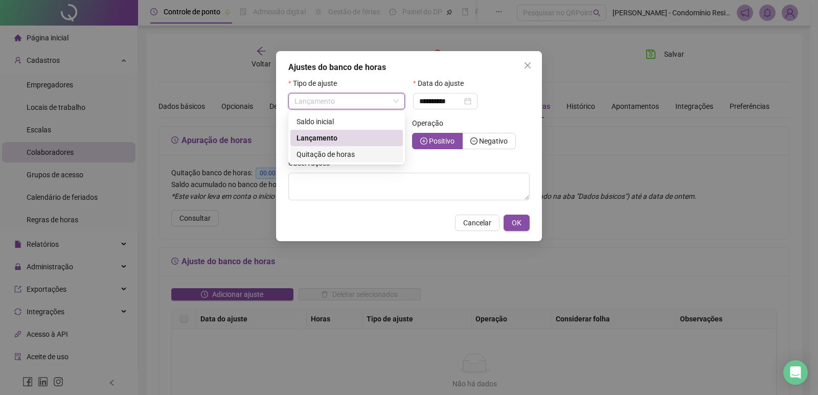
click at [345, 154] on span "Quitação de horas" at bounding box center [325, 154] width 58 height 8
type input "**********"
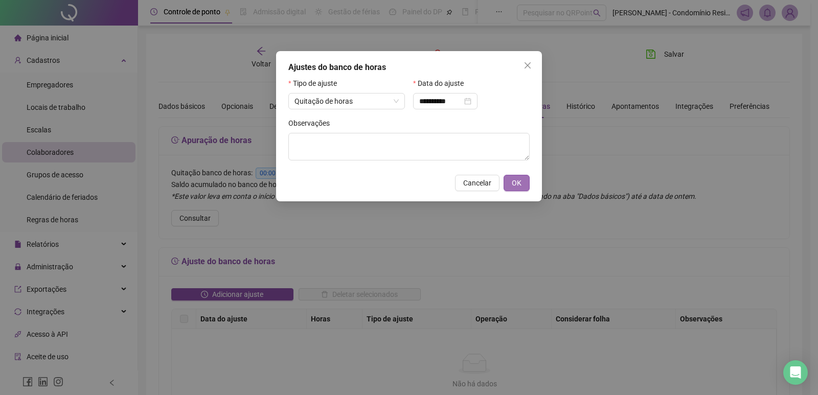
click at [522, 180] on button "OK" at bounding box center [516, 183] width 26 height 16
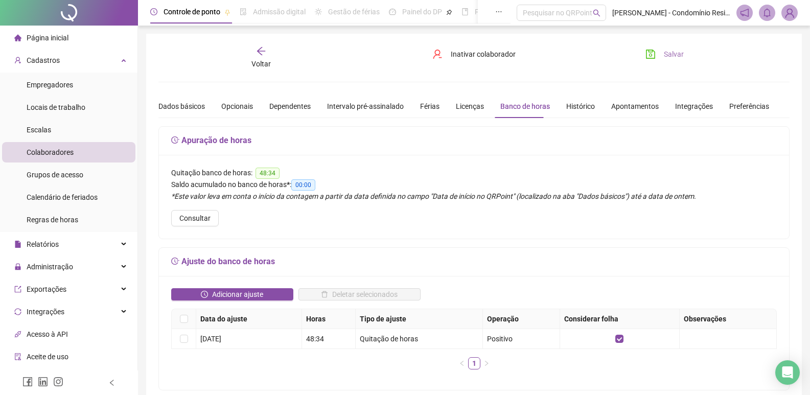
click at [672, 53] on span "Salvar" at bounding box center [674, 54] width 20 height 11
click at [686, 50] on button "Salvar" at bounding box center [665, 54] width 54 height 16
click at [62, 155] on span "Colaboradores" at bounding box center [50, 152] width 47 height 8
click at [59, 95] on div "Empregadores" at bounding box center [50, 85] width 47 height 20
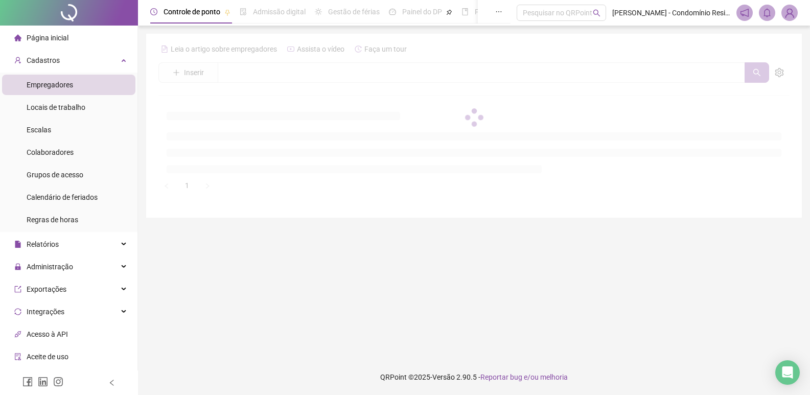
click at [61, 87] on span "Empregadores" at bounding box center [50, 85] width 47 height 8
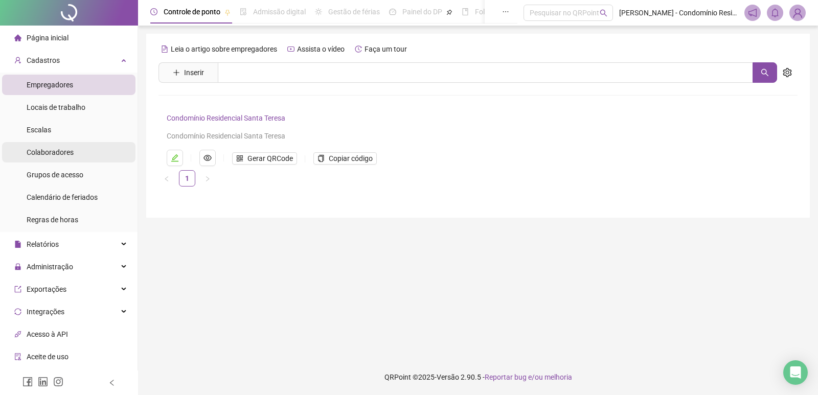
click at [50, 157] on div "Colaboradores" at bounding box center [50, 152] width 47 height 20
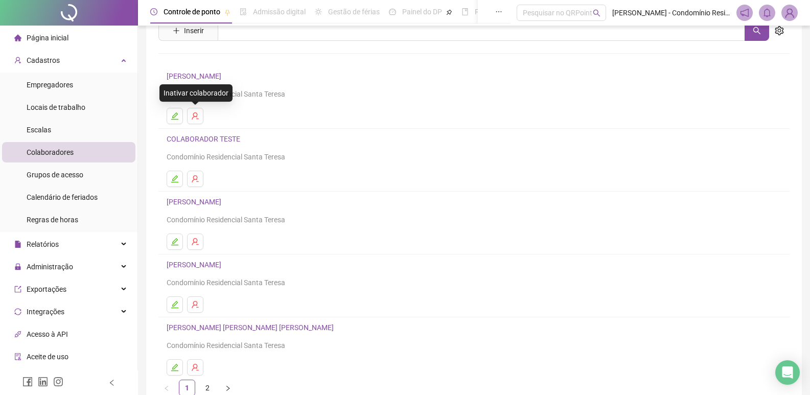
scroll to position [99, 0]
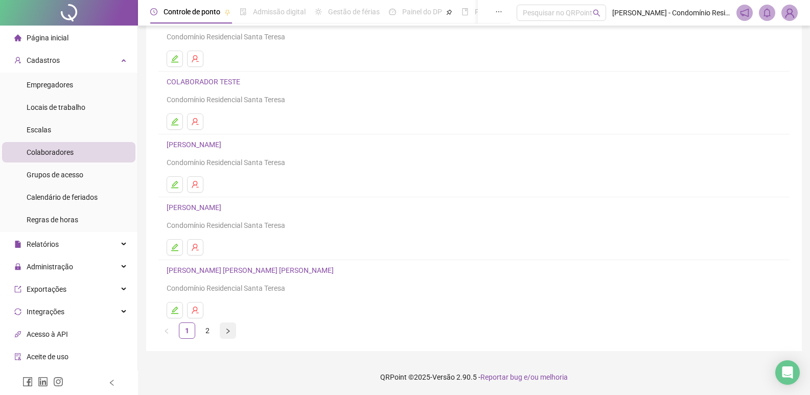
click at [224, 329] on button "button" at bounding box center [228, 330] width 16 height 16
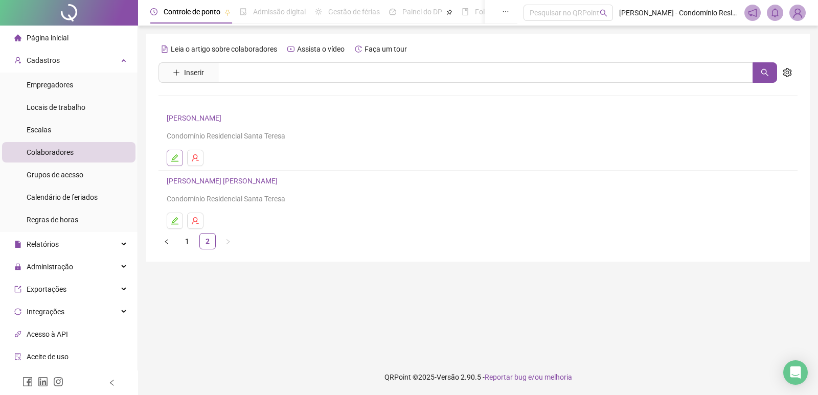
click at [174, 158] on icon "edit" at bounding box center [175, 158] width 8 height 8
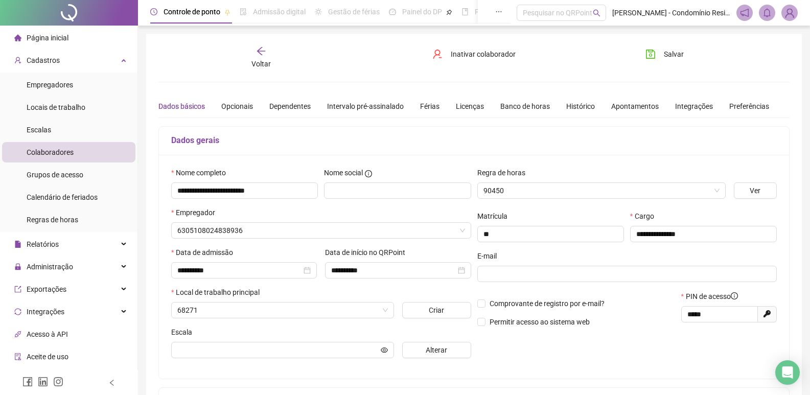
type input "**********"
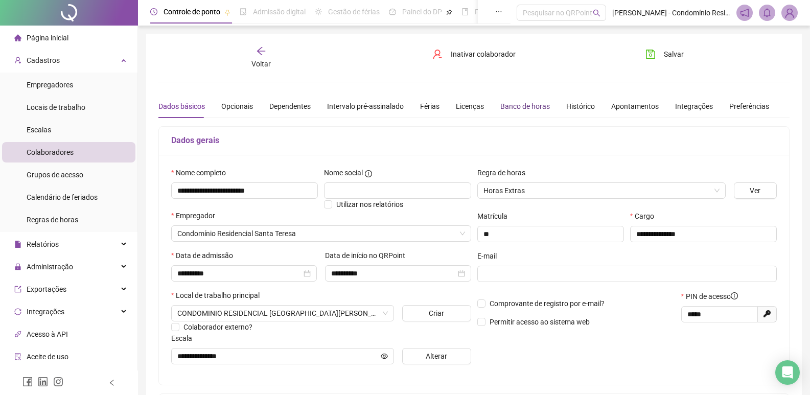
click at [519, 107] on div "Banco de horas" at bounding box center [525, 106] width 50 height 11
